Goal: Information Seeking & Learning: Compare options

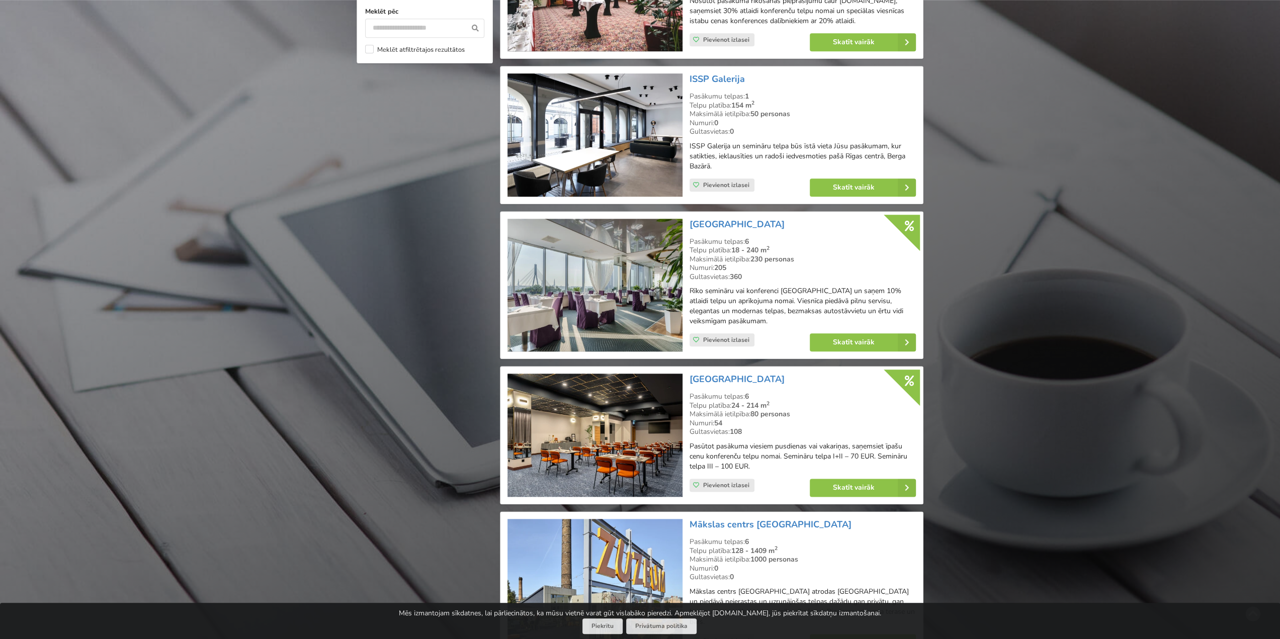
scroll to position [1006, 0]
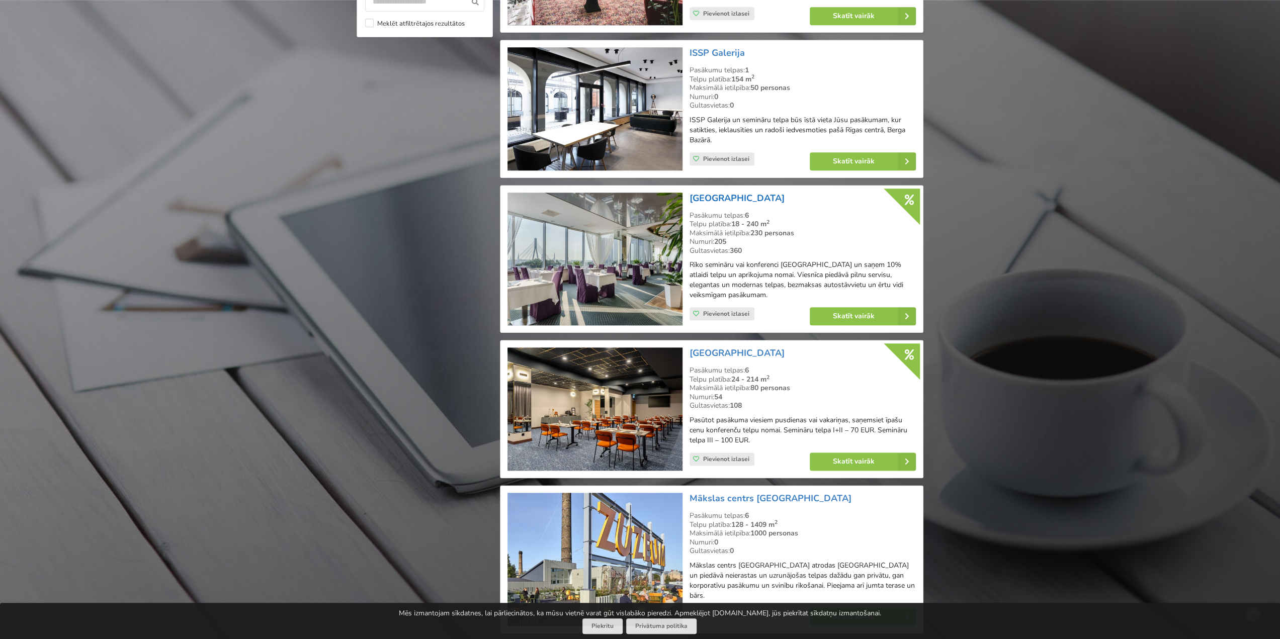
click at [743, 202] on link "[GEOGRAPHIC_DATA]" at bounding box center [736, 198] width 95 height 12
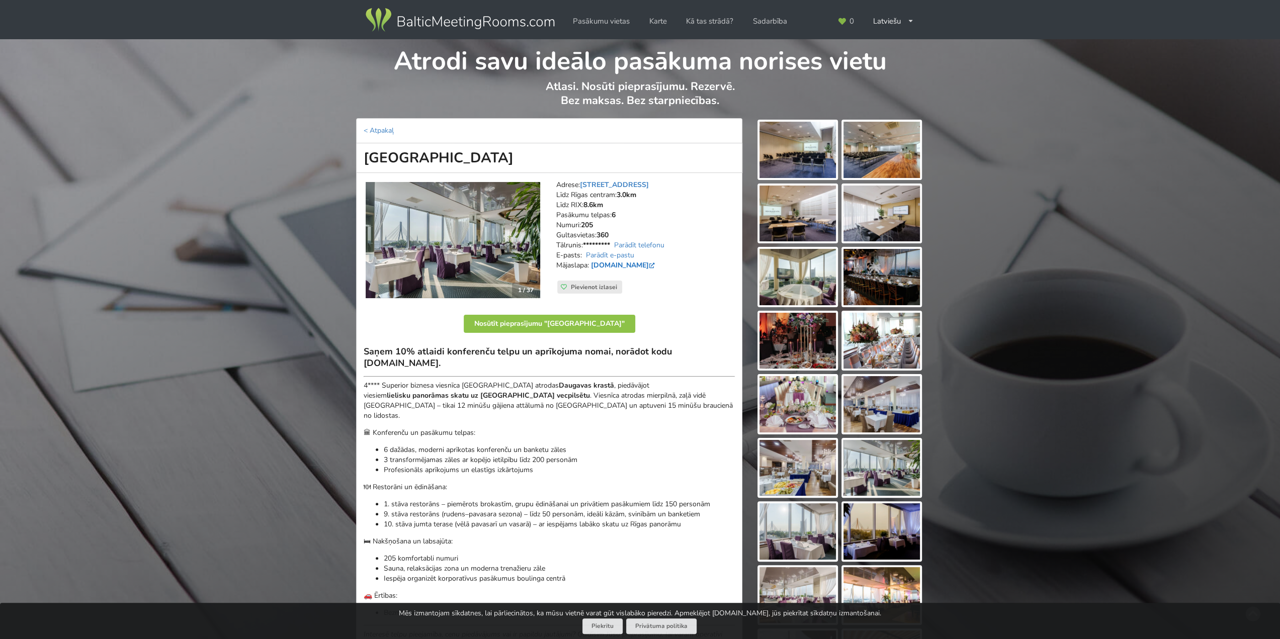
click at [646, 261] on link "www.islandehotel.lv" at bounding box center [624, 265] width 66 height 10
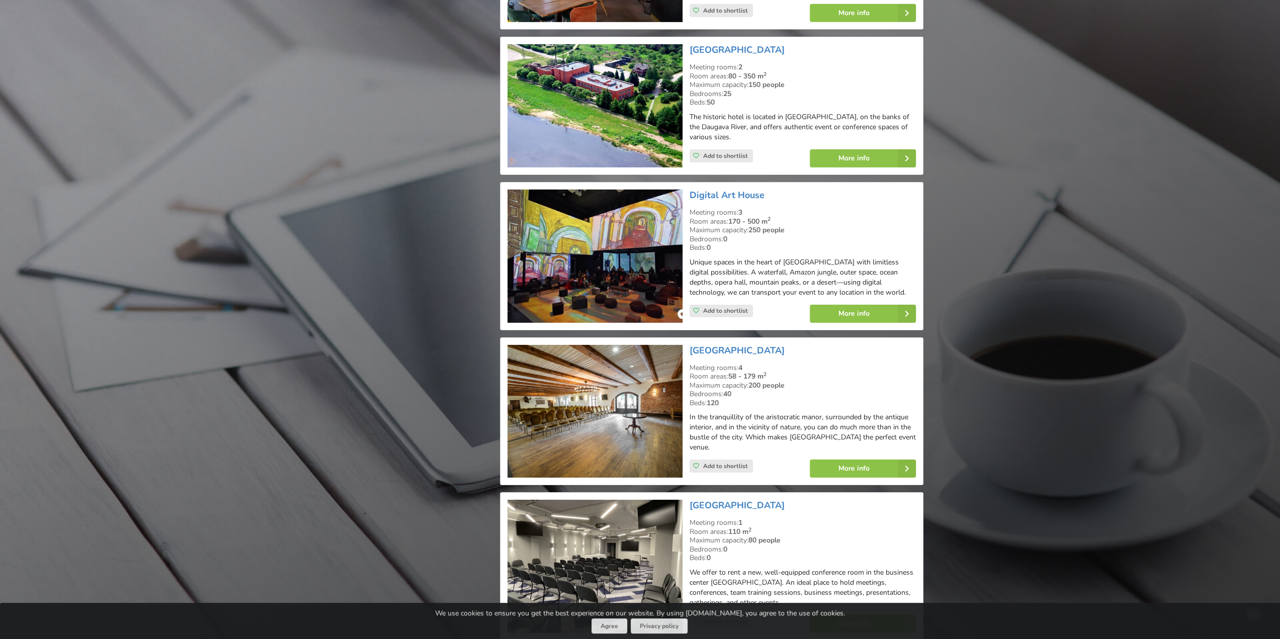
scroll to position [3318, 0]
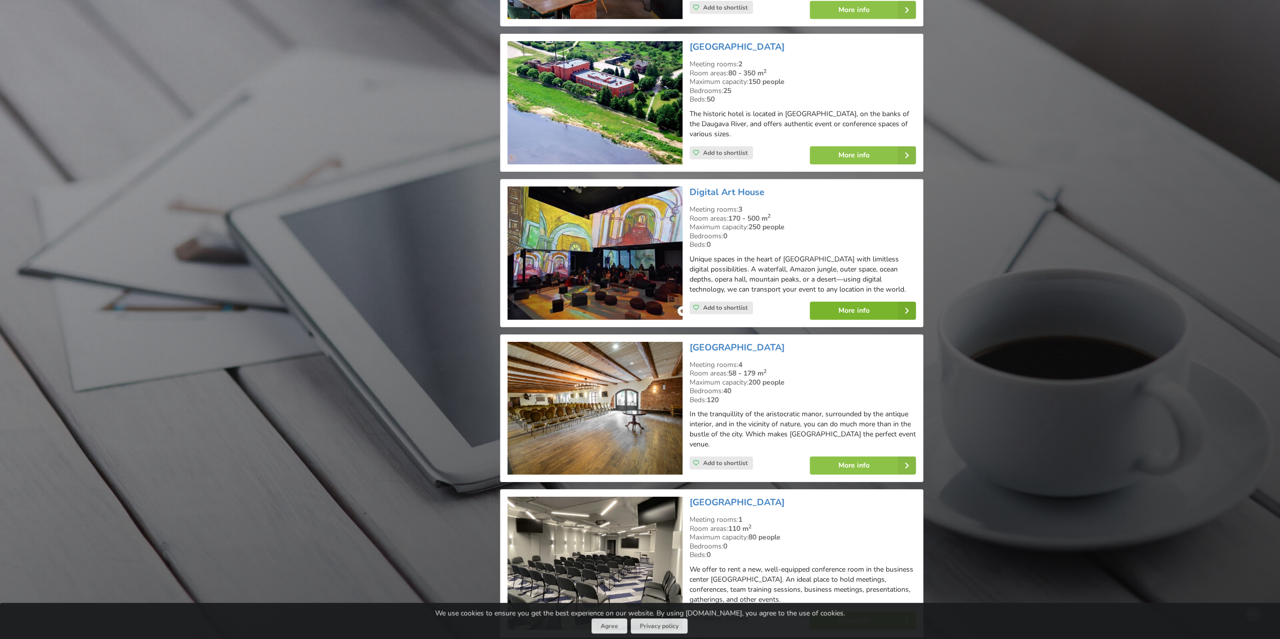
click at [864, 302] on link "More info" at bounding box center [862, 311] width 106 height 18
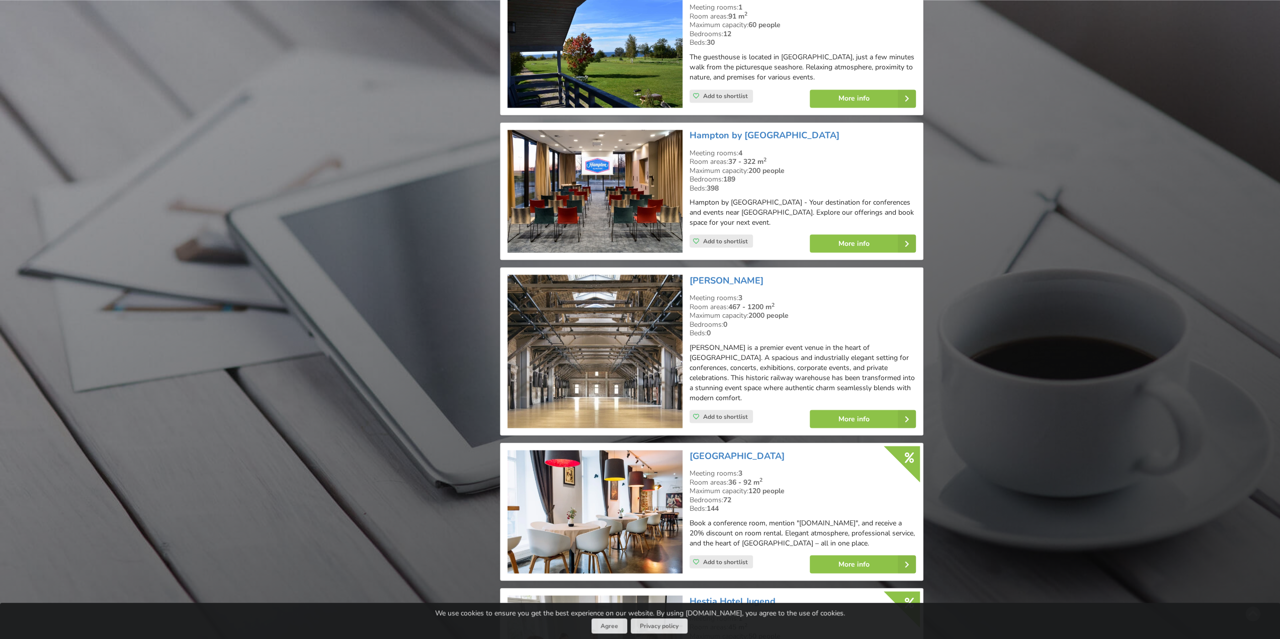
scroll to position [5631, 0]
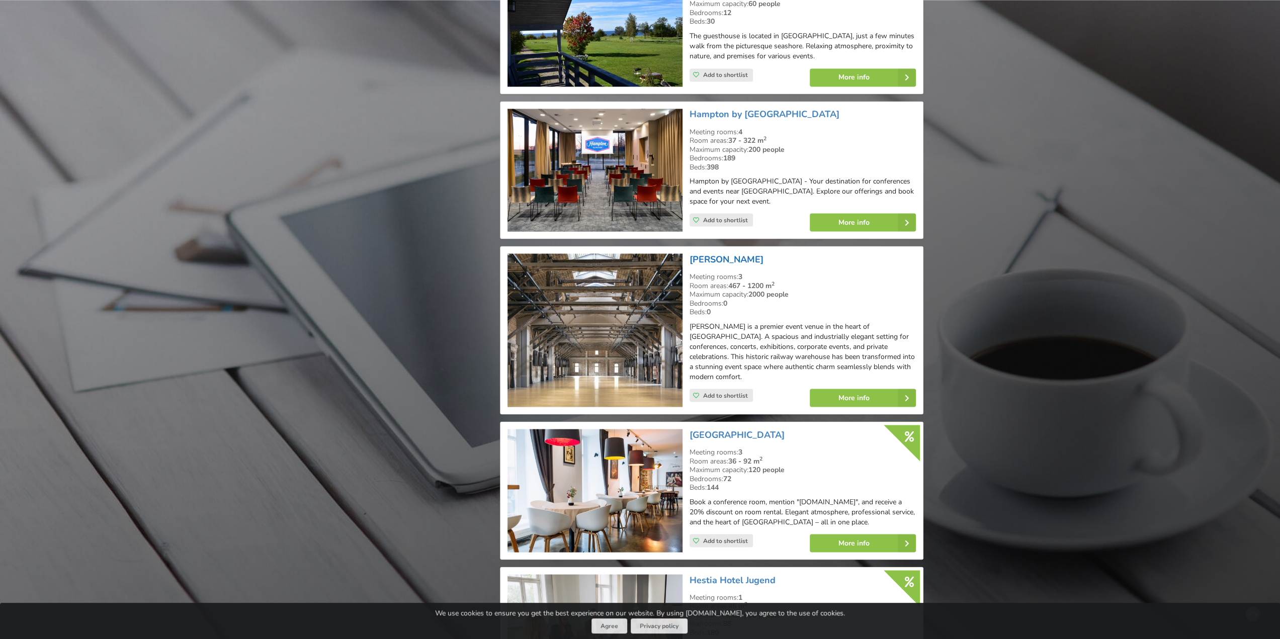
click at [731, 253] on link "[PERSON_NAME]" at bounding box center [726, 259] width 74 height 12
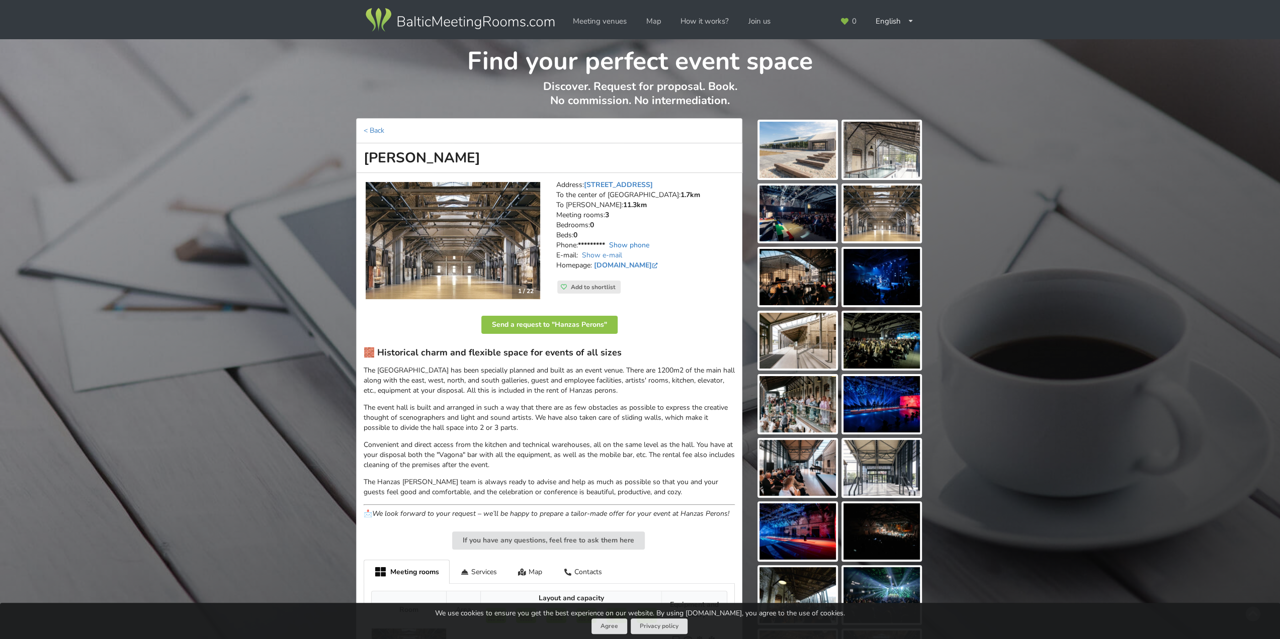
click at [635, 244] on link "Show phone" at bounding box center [629, 245] width 40 height 10
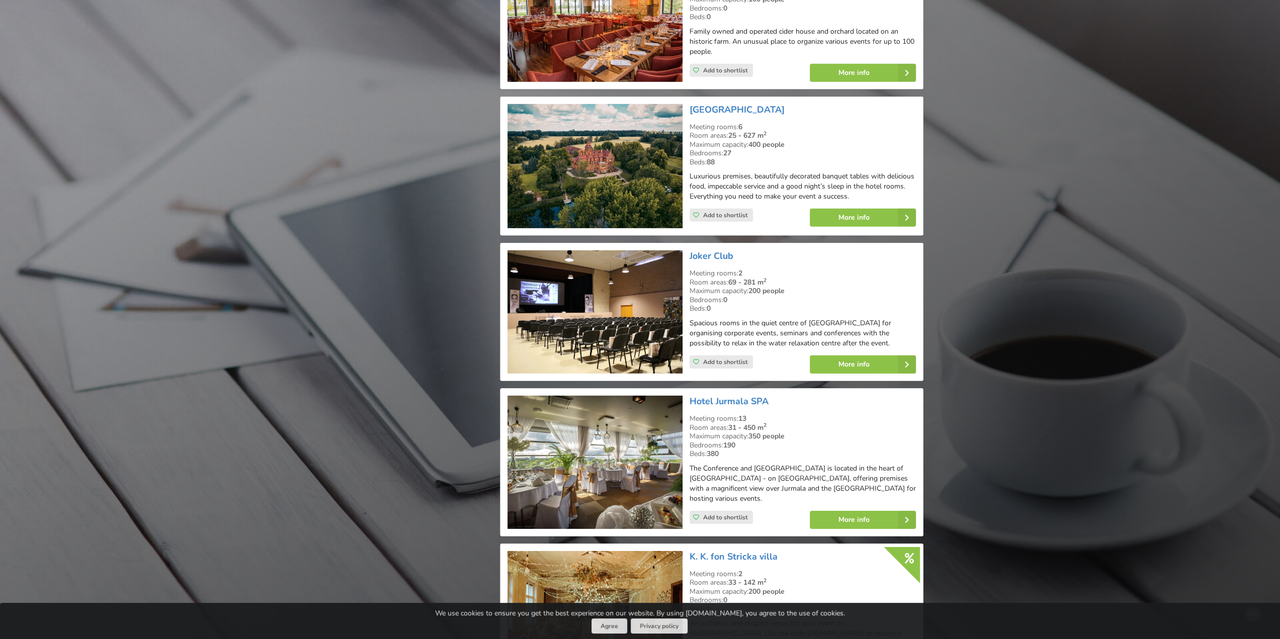
scroll to position [6838, 0]
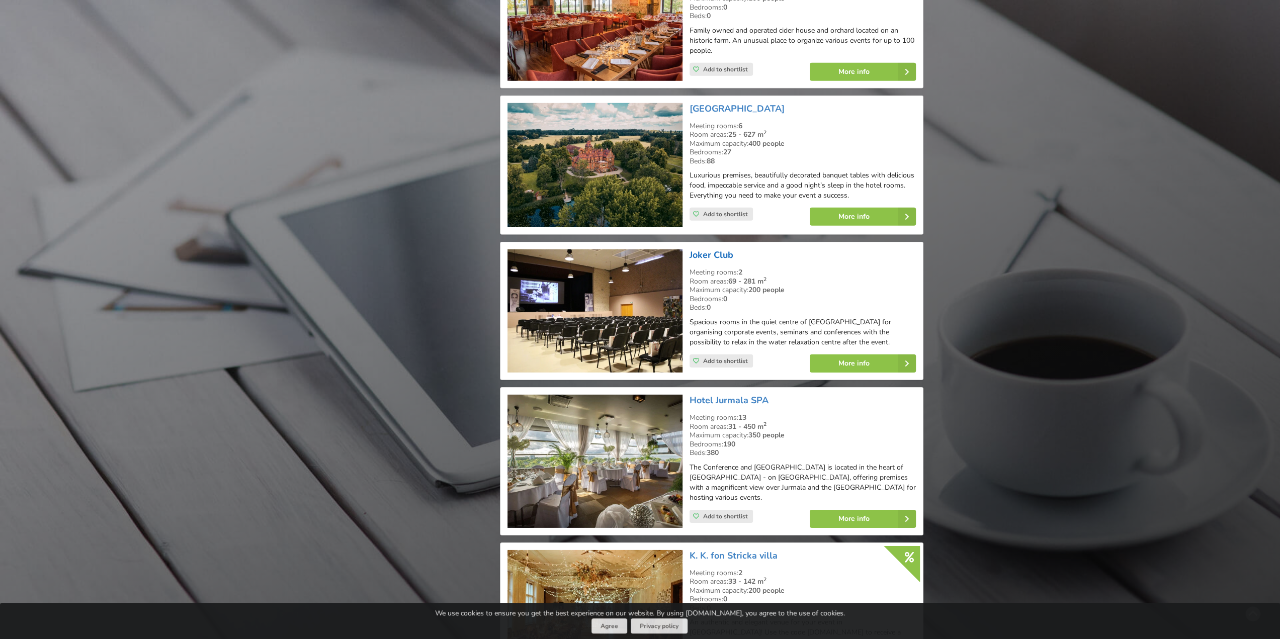
click at [706, 249] on link "Joker Club" at bounding box center [711, 255] width 44 height 12
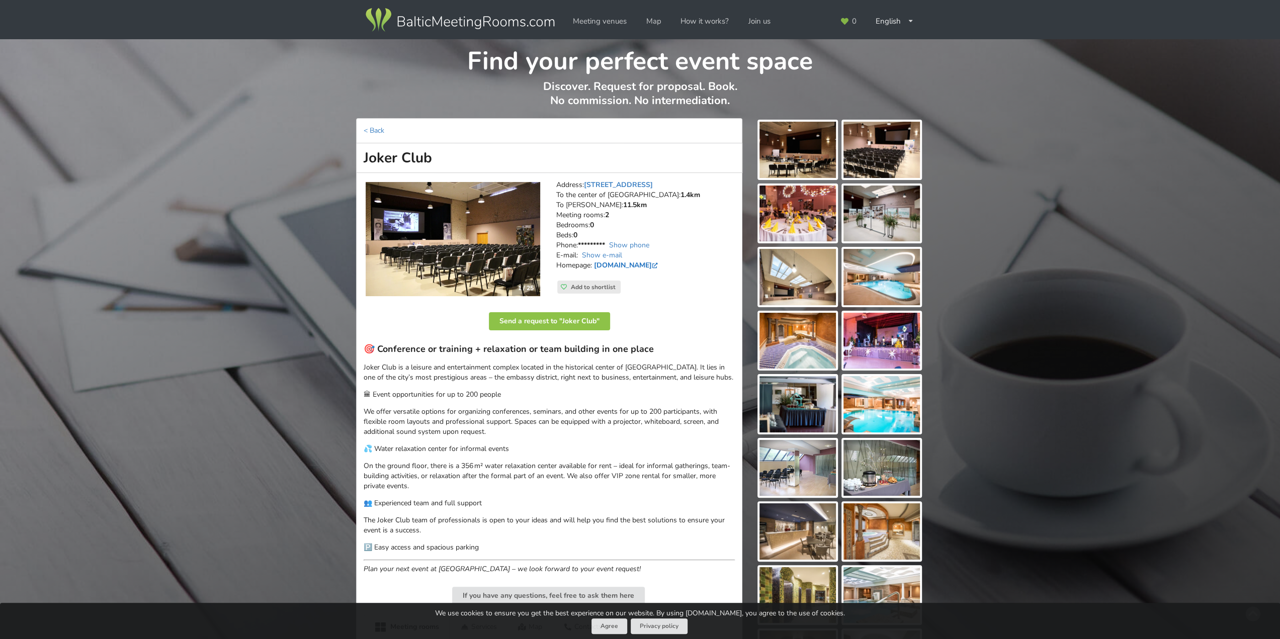
click at [633, 262] on link "www.jokerklubs.lv" at bounding box center [627, 265] width 66 height 10
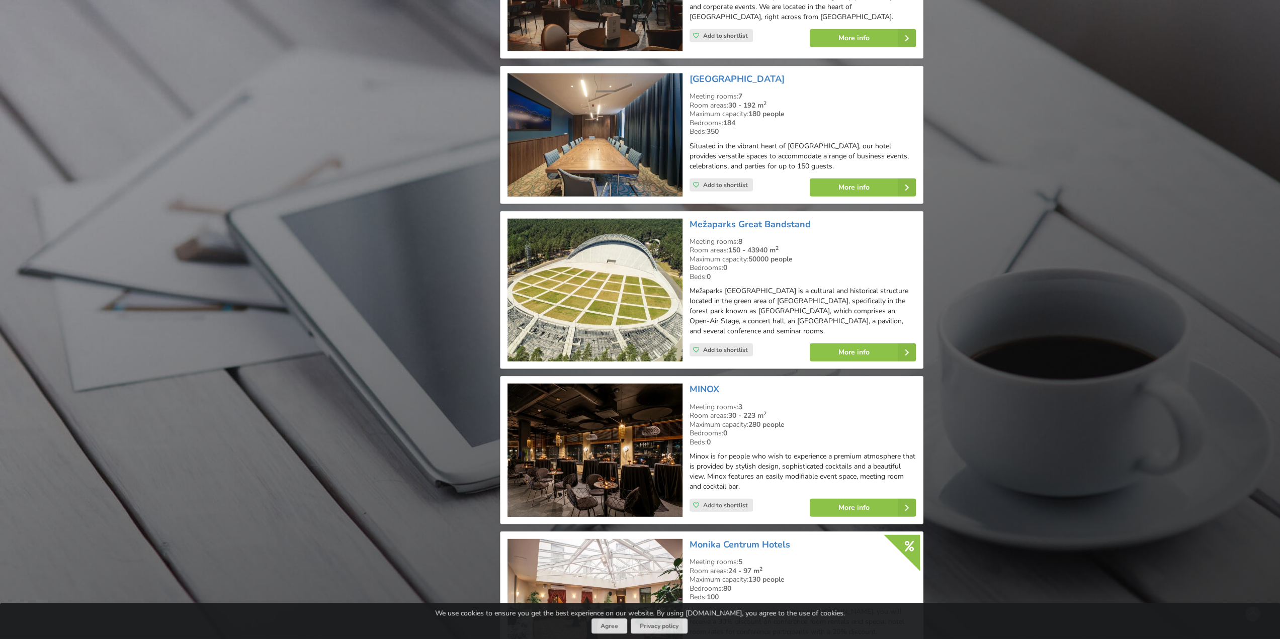
scroll to position [10257, 0]
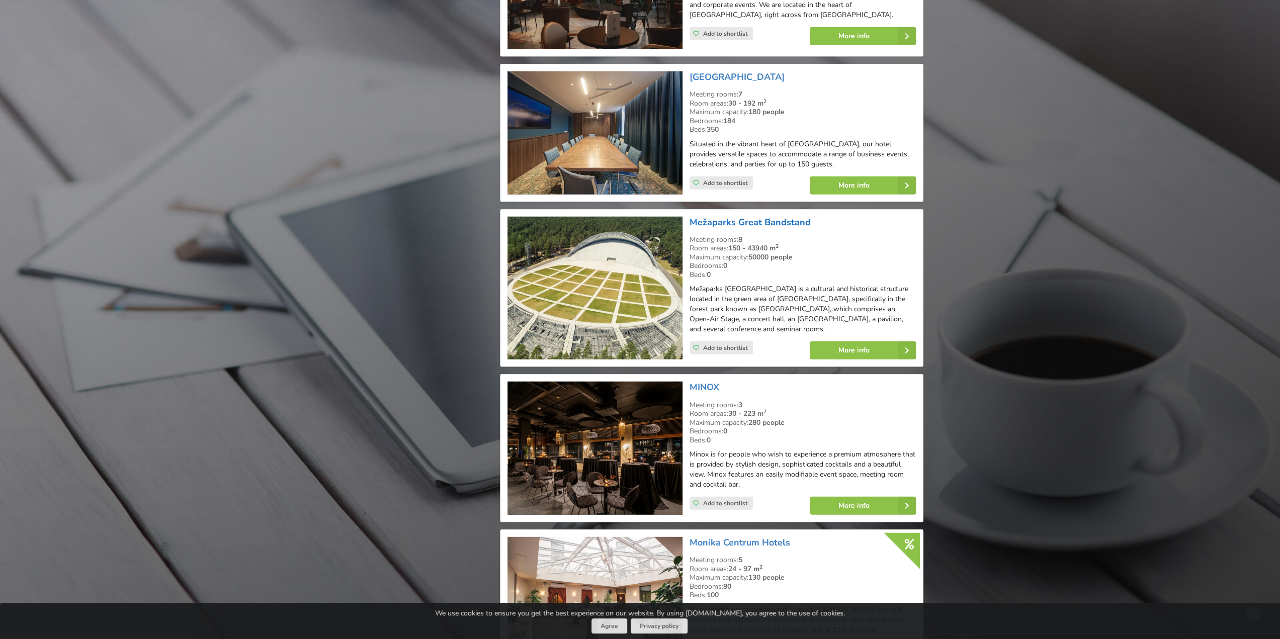
click at [752, 216] on link "Mežaparks Great Bandstand" at bounding box center [749, 222] width 121 height 12
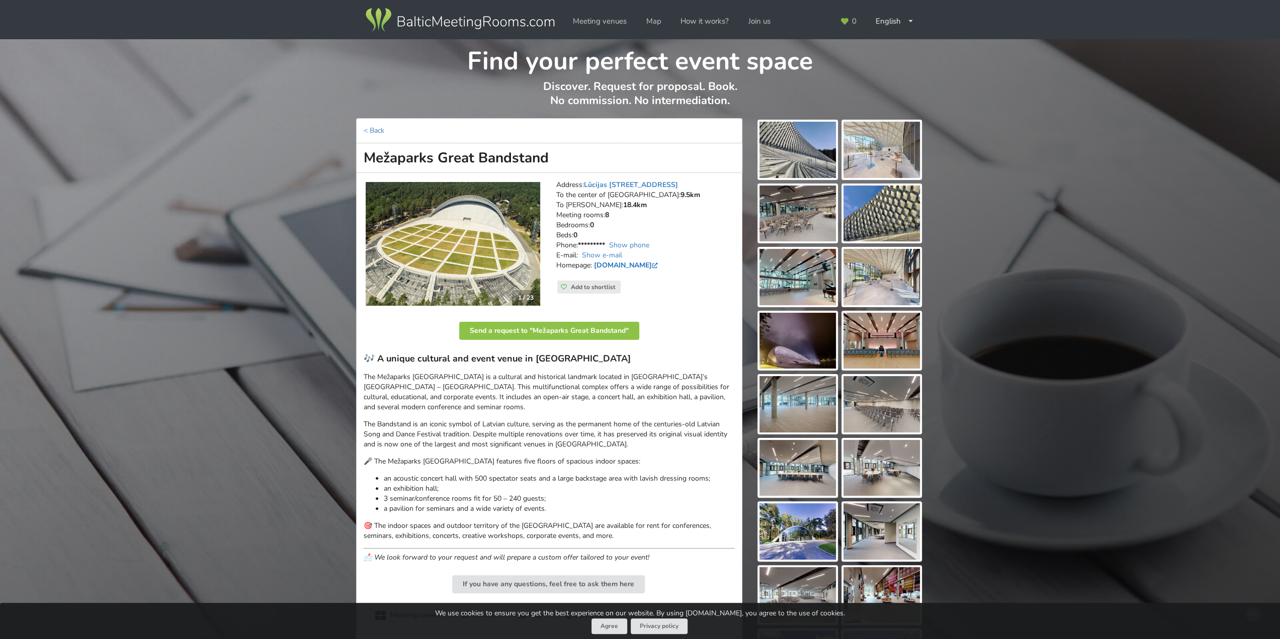
click at [624, 264] on link "estrade.riga.lv" at bounding box center [627, 265] width 66 height 10
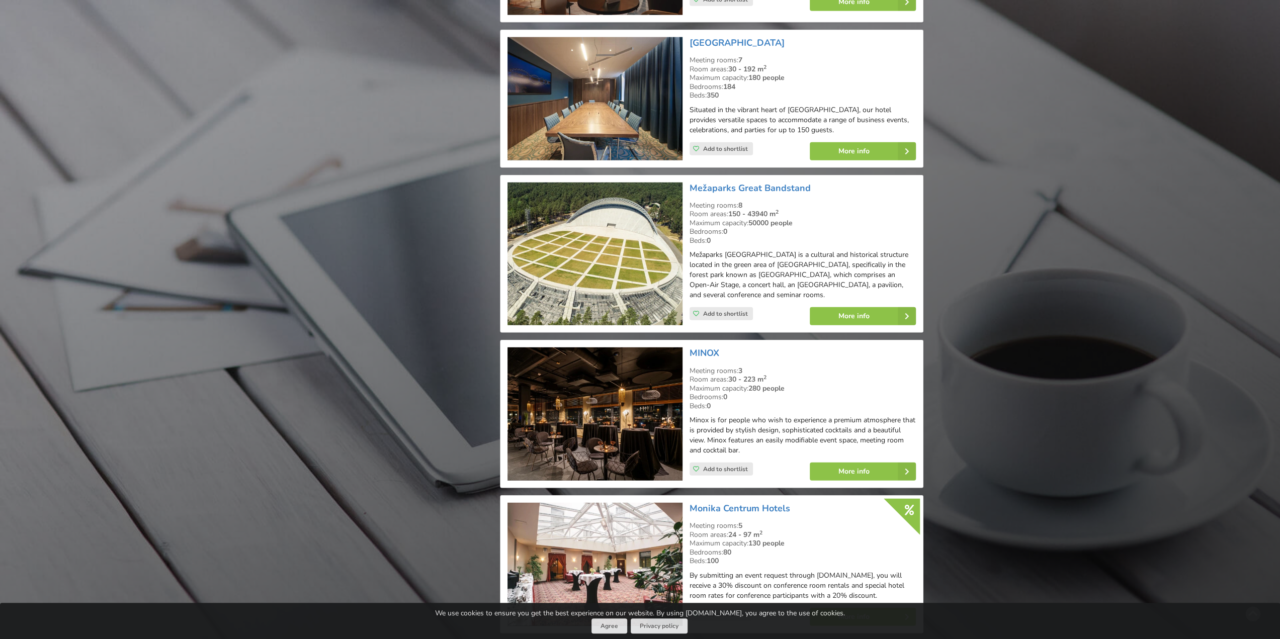
scroll to position [10307, 0]
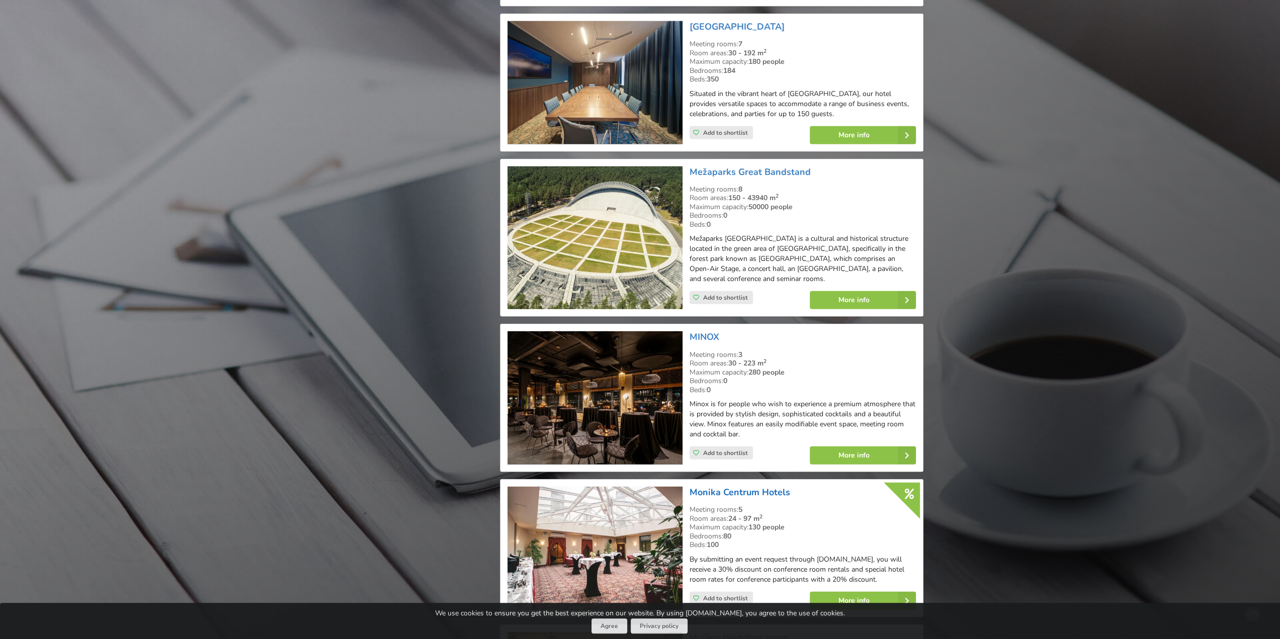
click at [760, 486] on link "Monika Centrum Hotels" at bounding box center [739, 492] width 101 height 12
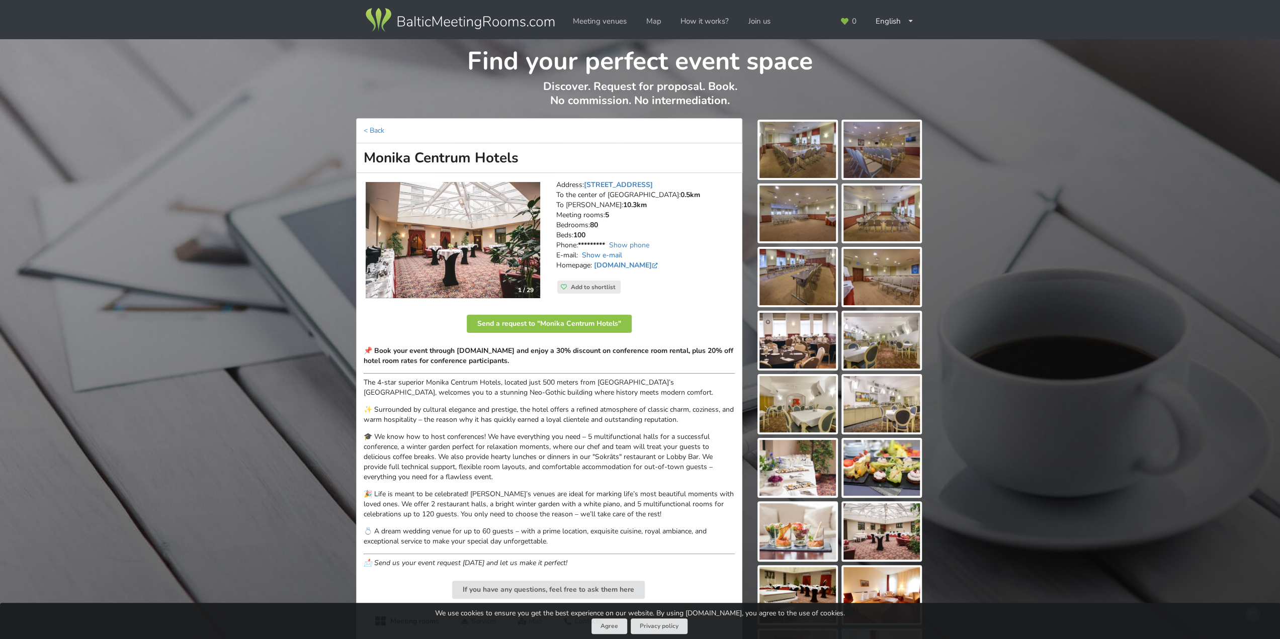
click at [617, 252] on link "Show e-mail" at bounding box center [602, 255] width 40 height 10
click at [628, 246] on link "Show phone" at bounding box center [629, 245] width 40 height 10
click at [635, 261] on link "monika.centrumhotels.com" at bounding box center [627, 265] width 66 height 10
